Goal: Transaction & Acquisition: Purchase product/service

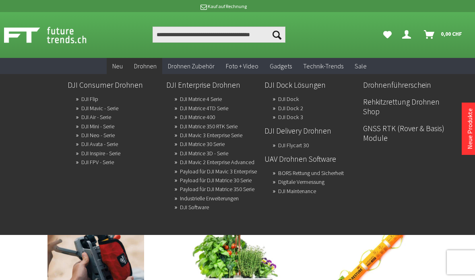
click at [121, 92] on link "DJI Consumer Drohnen" at bounding box center [114, 85] width 92 height 14
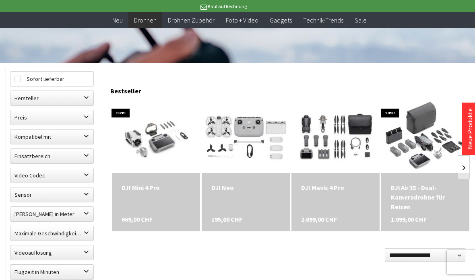
scroll to position [186, 0]
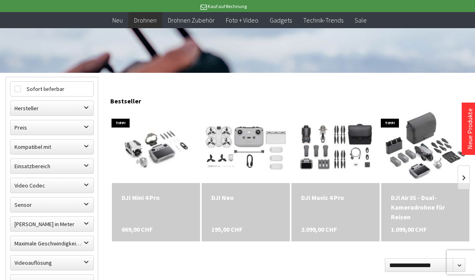
click at [463, 171] on link at bounding box center [463, 177] width 12 height 24
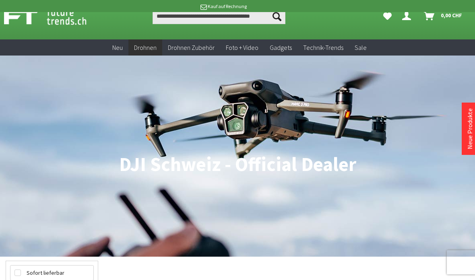
scroll to position [0, 0]
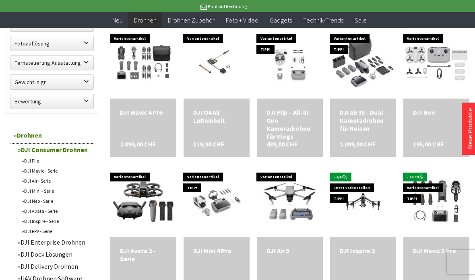
scroll to position [444, 0]
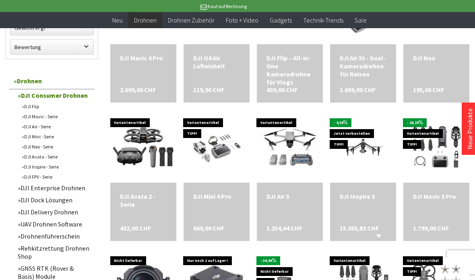
scroll to position [500, 0]
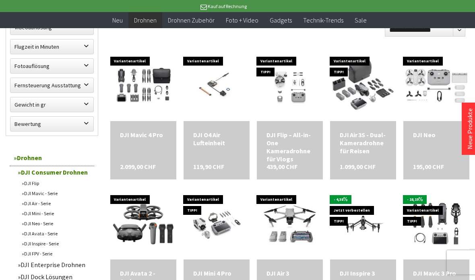
scroll to position [421, 0]
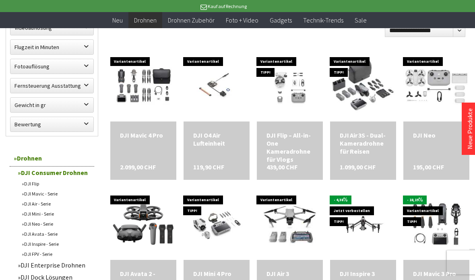
click at [348, 139] on div "DJI Air 3S - Dual-Kameradrohne für Reisen" at bounding box center [363, 143] width 47 height 24
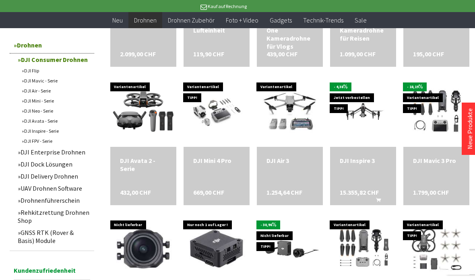
scroll to position [533, 0]
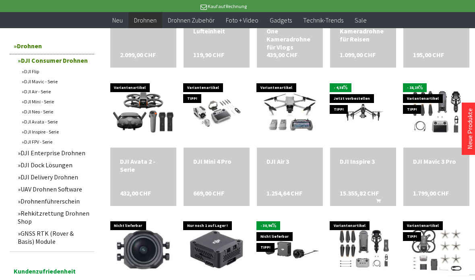
click at [156, 158] on div "DJI Avata 2 - Serie" at bounding box center [143, 165] width 47 height 16
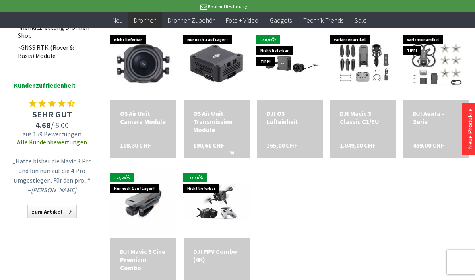
scroll to position [726, 0]
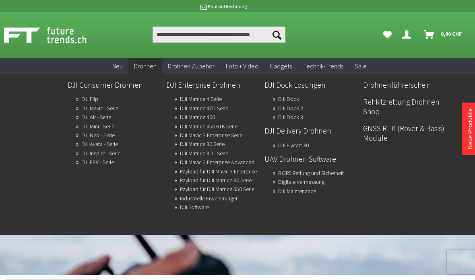
click at [233, 166] on link "DJI Mavic 2 Enterprise Advanced" at bounding box center [217, 161] width 74 height 11
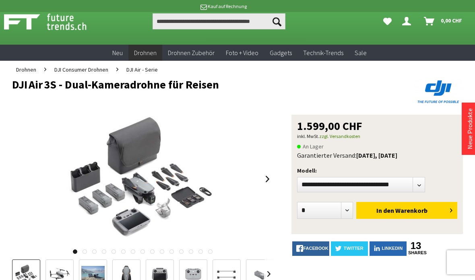
scroll to position [14, 0]
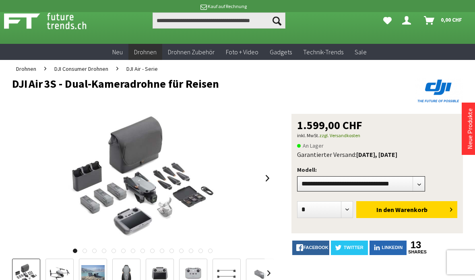
click at [317, 183] on select"] "**********" at bounding box center [361, 183] width 128 height 15
select select"] "***"
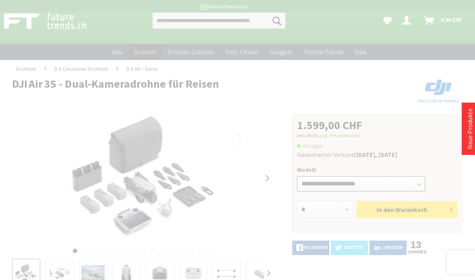
scroll to position [46, 0]
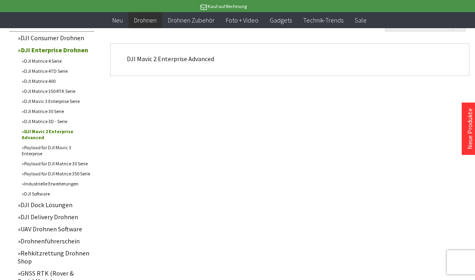
scroll to position [262, 0]
click at [75, 263] on link "Rehkitzrettung Drohnen Shop" at bounding box center [54, 257] width 80 height 20
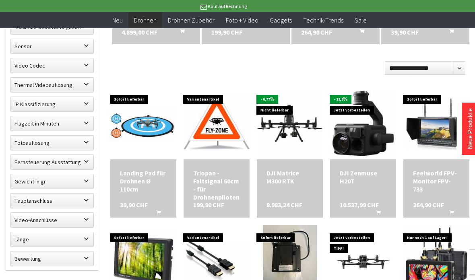
scroll to position [386, 0]
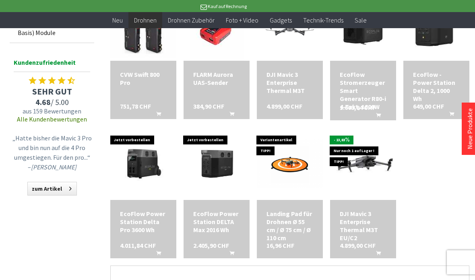
scroll to position [759, 0]
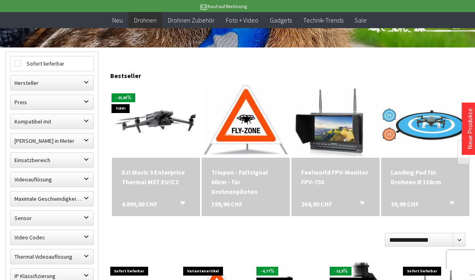
scroll to position [212, 0]
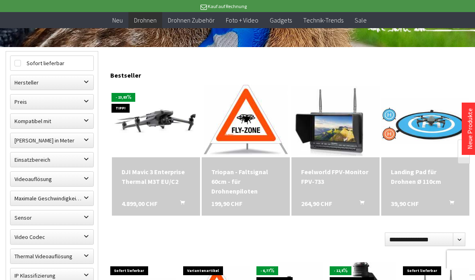
click at [170, 174] on div "DJI Mavic 3 Enterprise Thermal M3T EU/C2" at bounding box center [155, 176] width 69 height 19
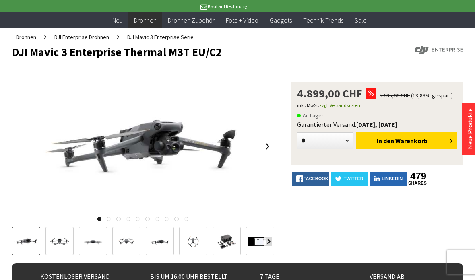
scroll to position [46, 0]
